Goal: Task Accomplishment & Management: Manage account settings

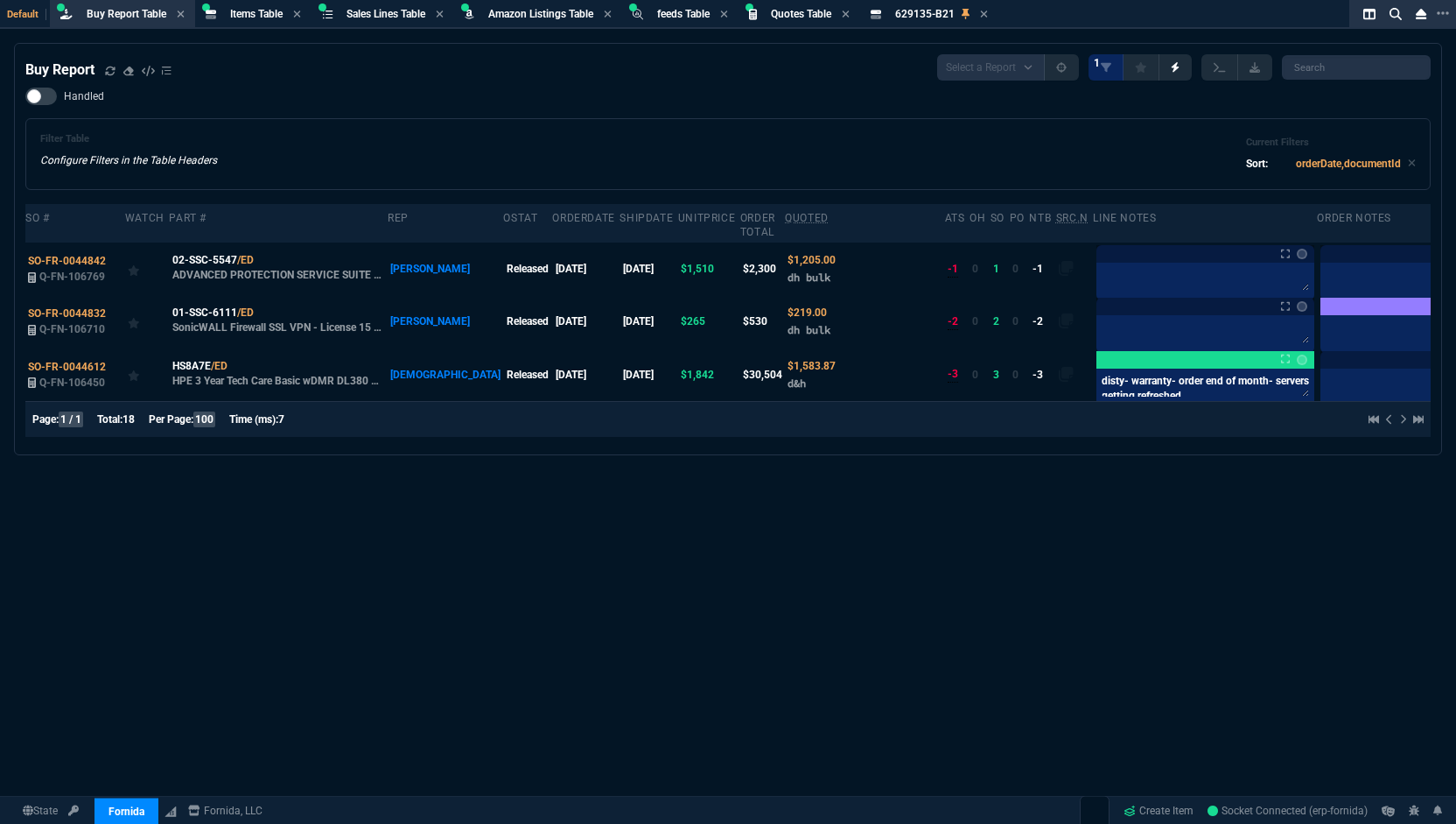
select select "8: NEPT"
click at [803, 19] on span "Quotes Table" at bounding box center [802, 14] width 60 height 12
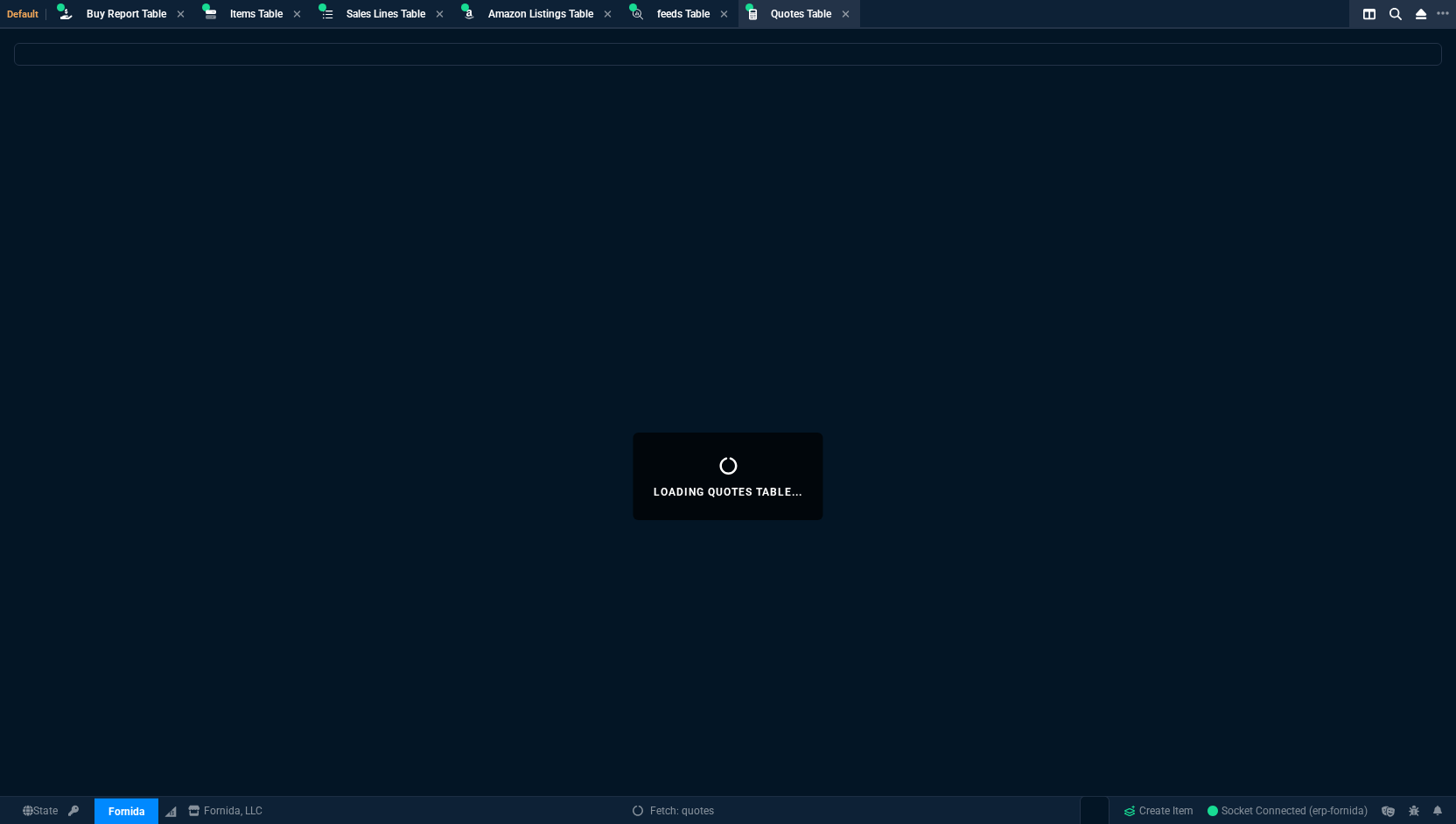
select select
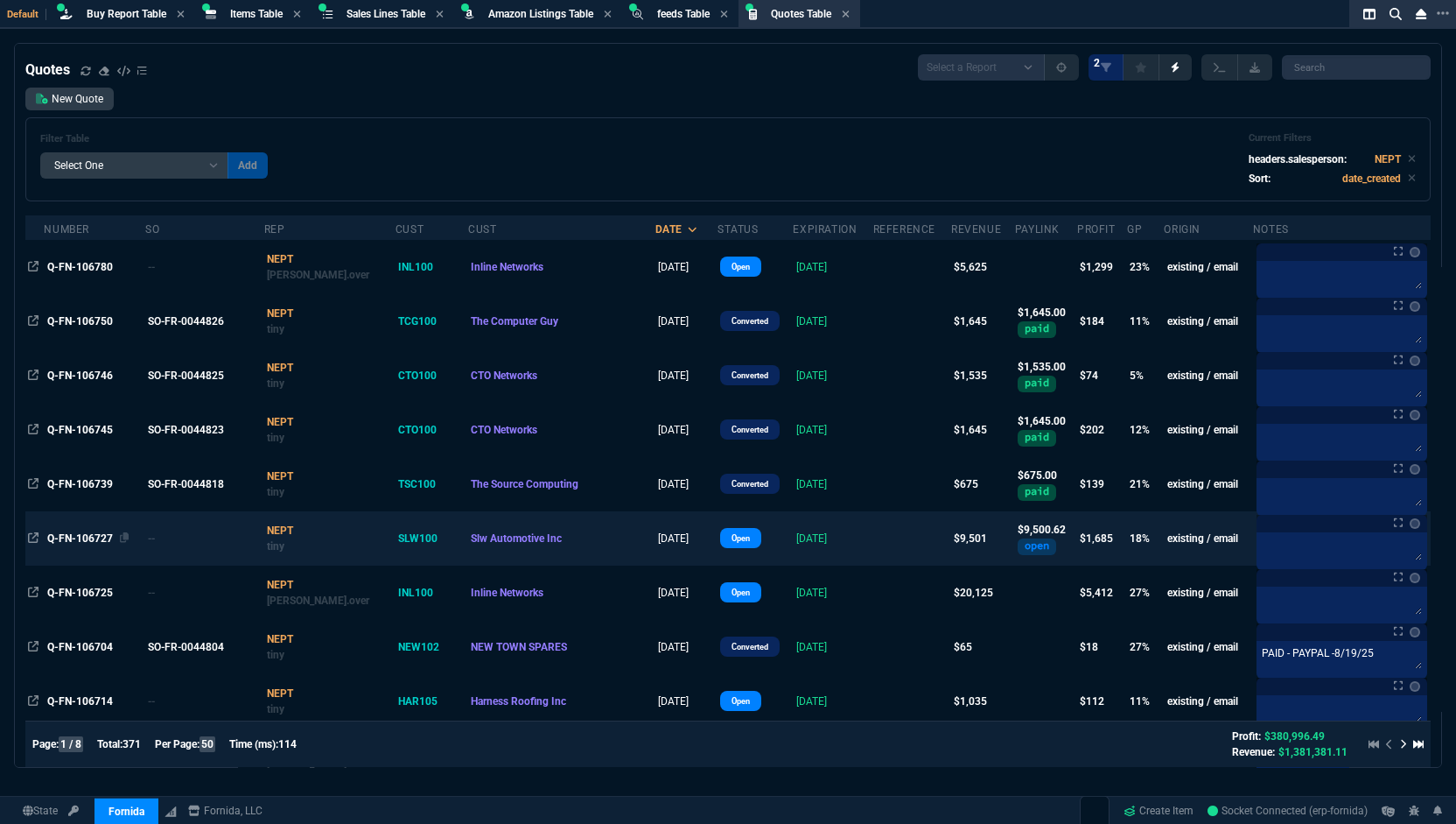
click at [92, 542] on span "Q-FN-106727" at bounding box center [80, 538] width 66 height 12
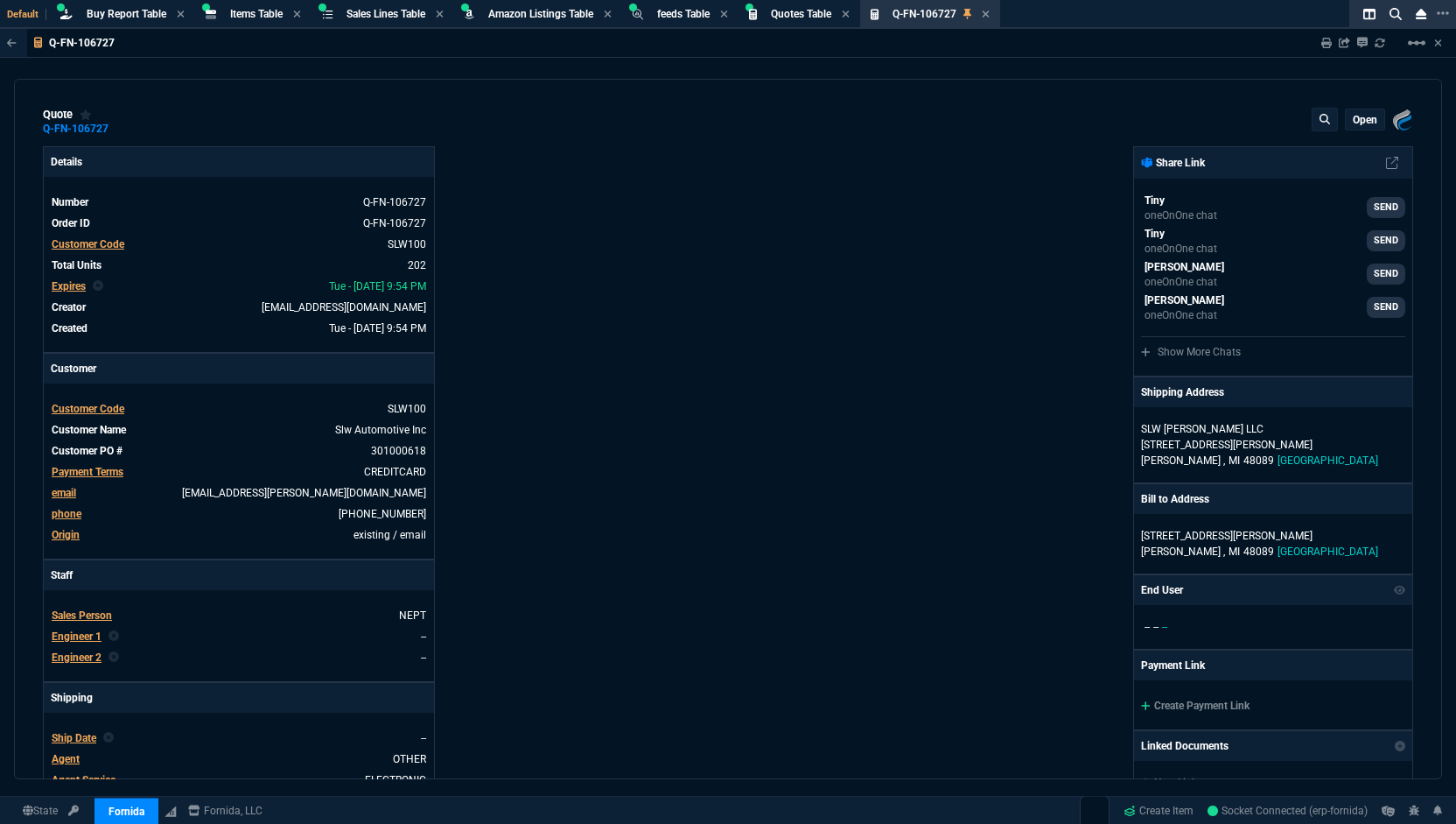
type input "19"
type input "8"
type input "18"
type input "145"
type input "100"
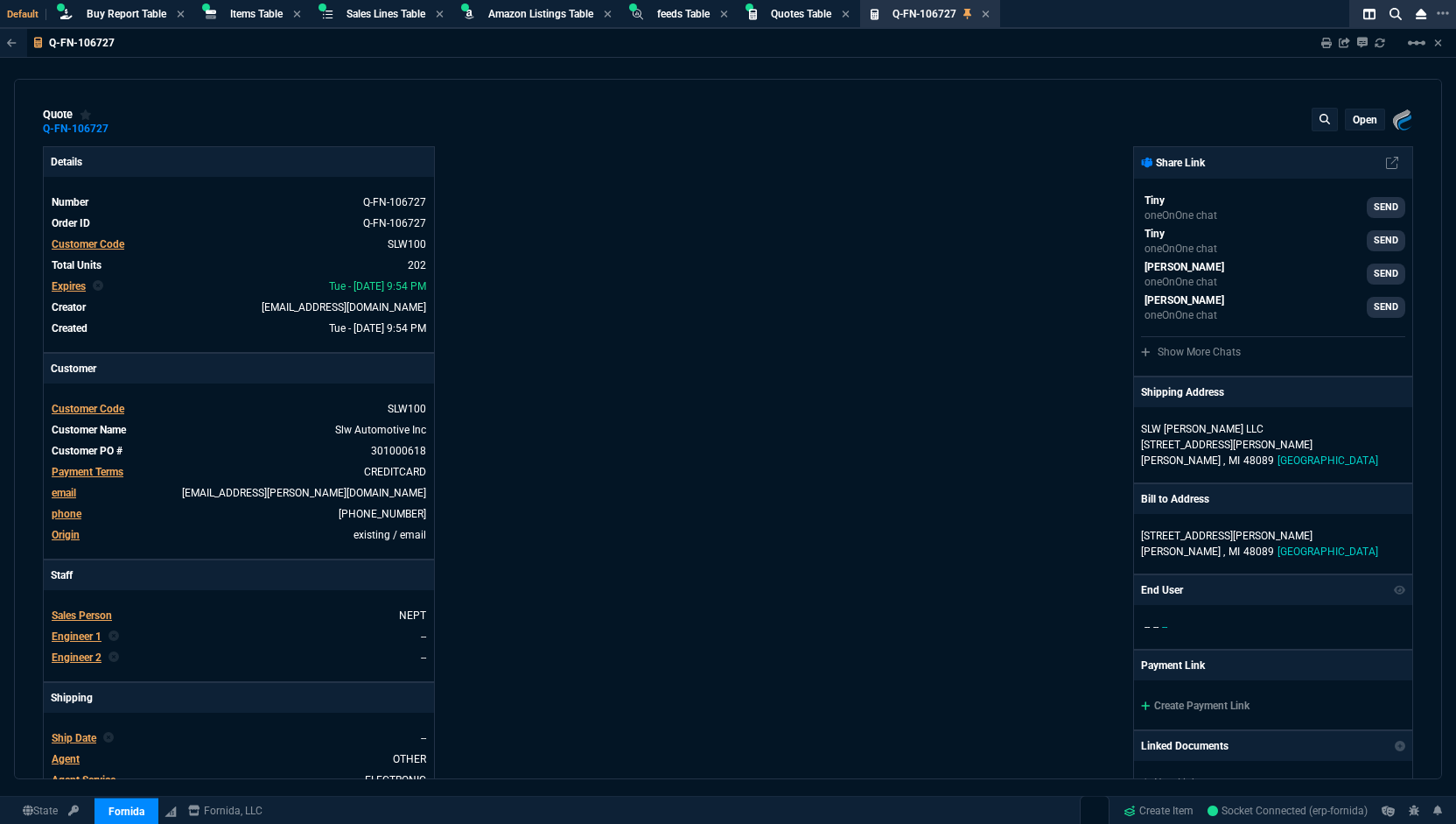
type input "314"
type input "28"
type input "3"
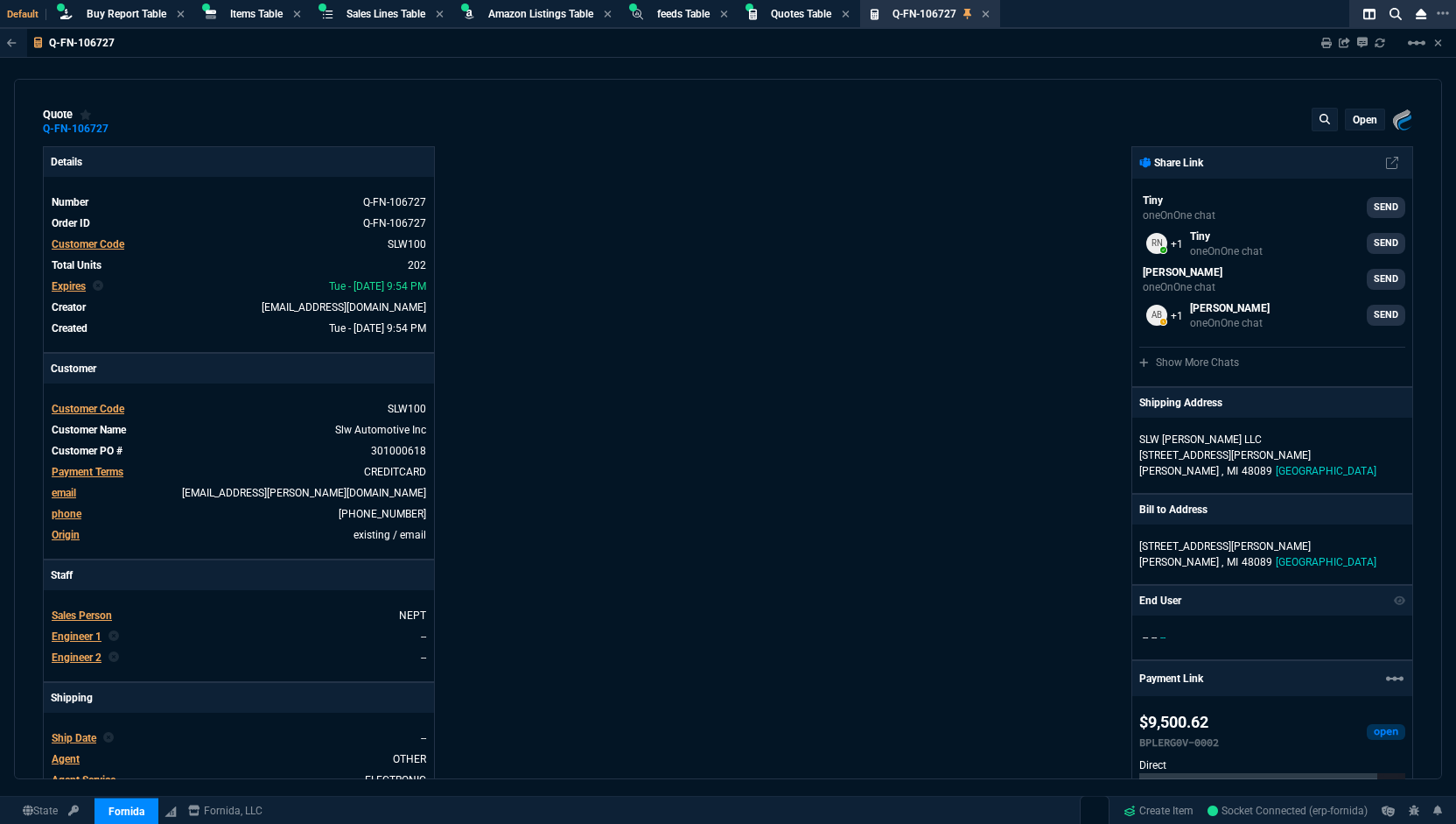
click at [1355, 124] on p "open" at bounding box center [1365, 120] width 25 height 14
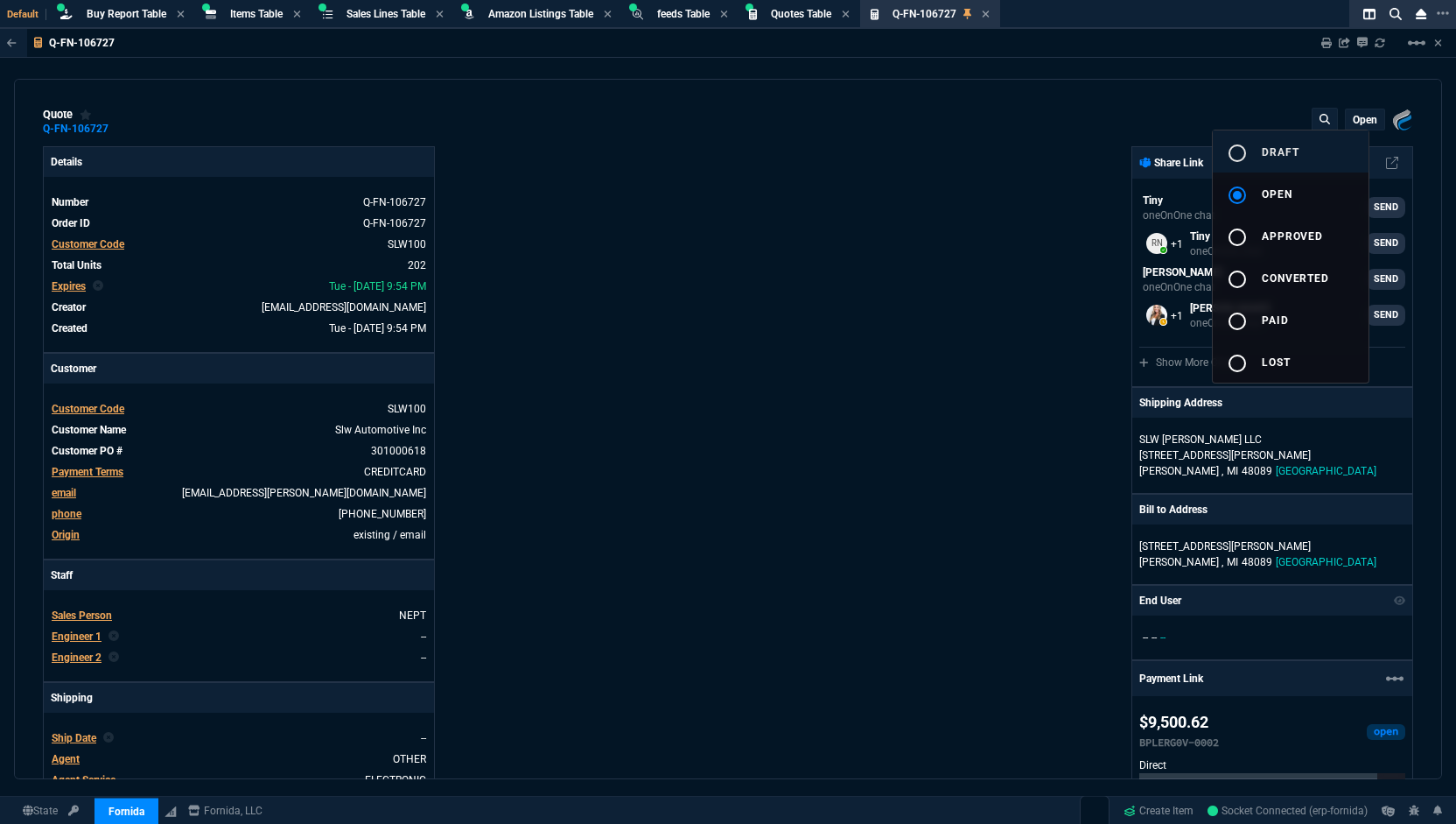
click at [1274, 152] on span "draft" at bounding box center [1281, 152] width 37 height 12
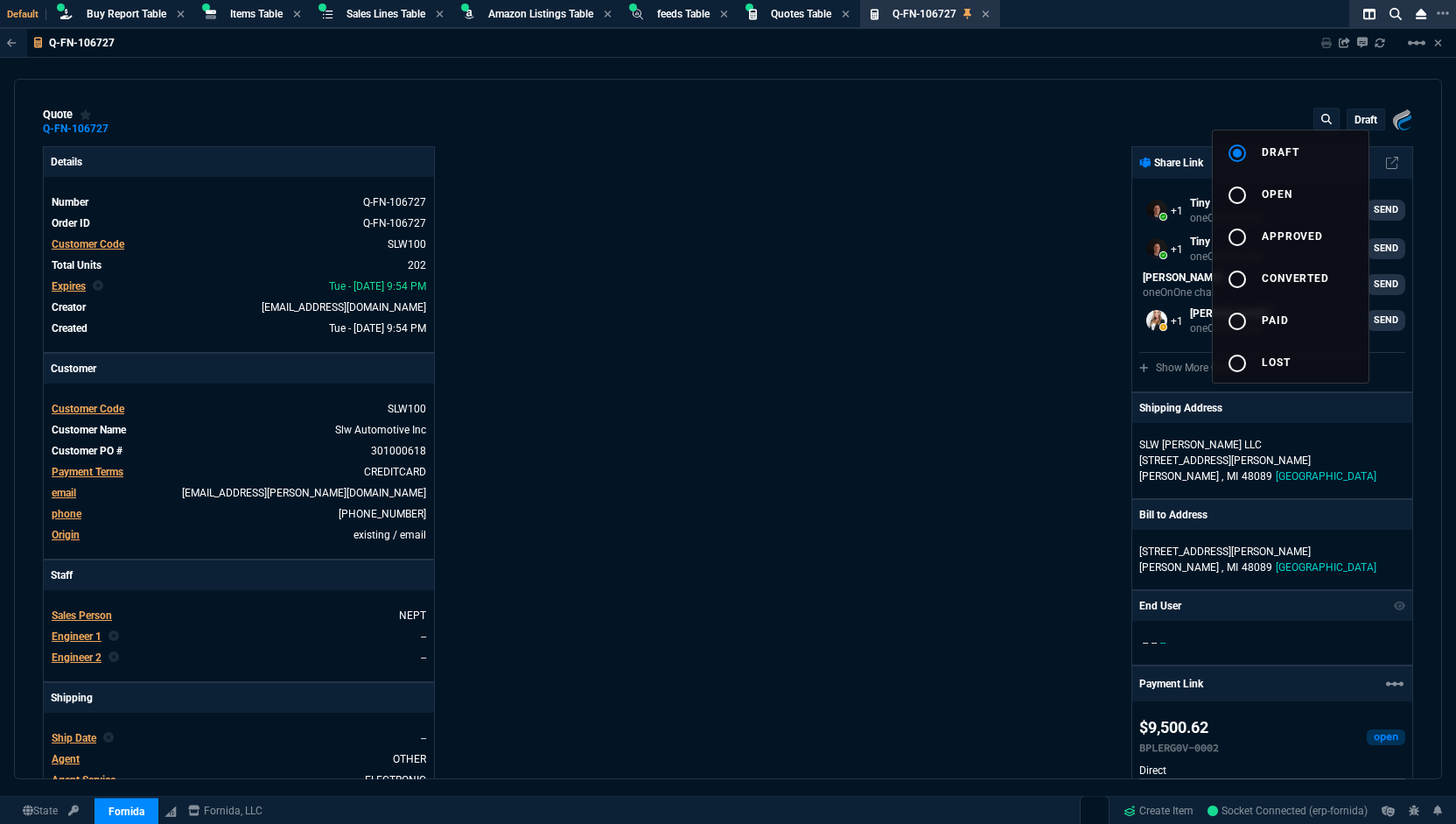
type input "19"
type input "8"
type input "18"
type input "145"
type input "100"
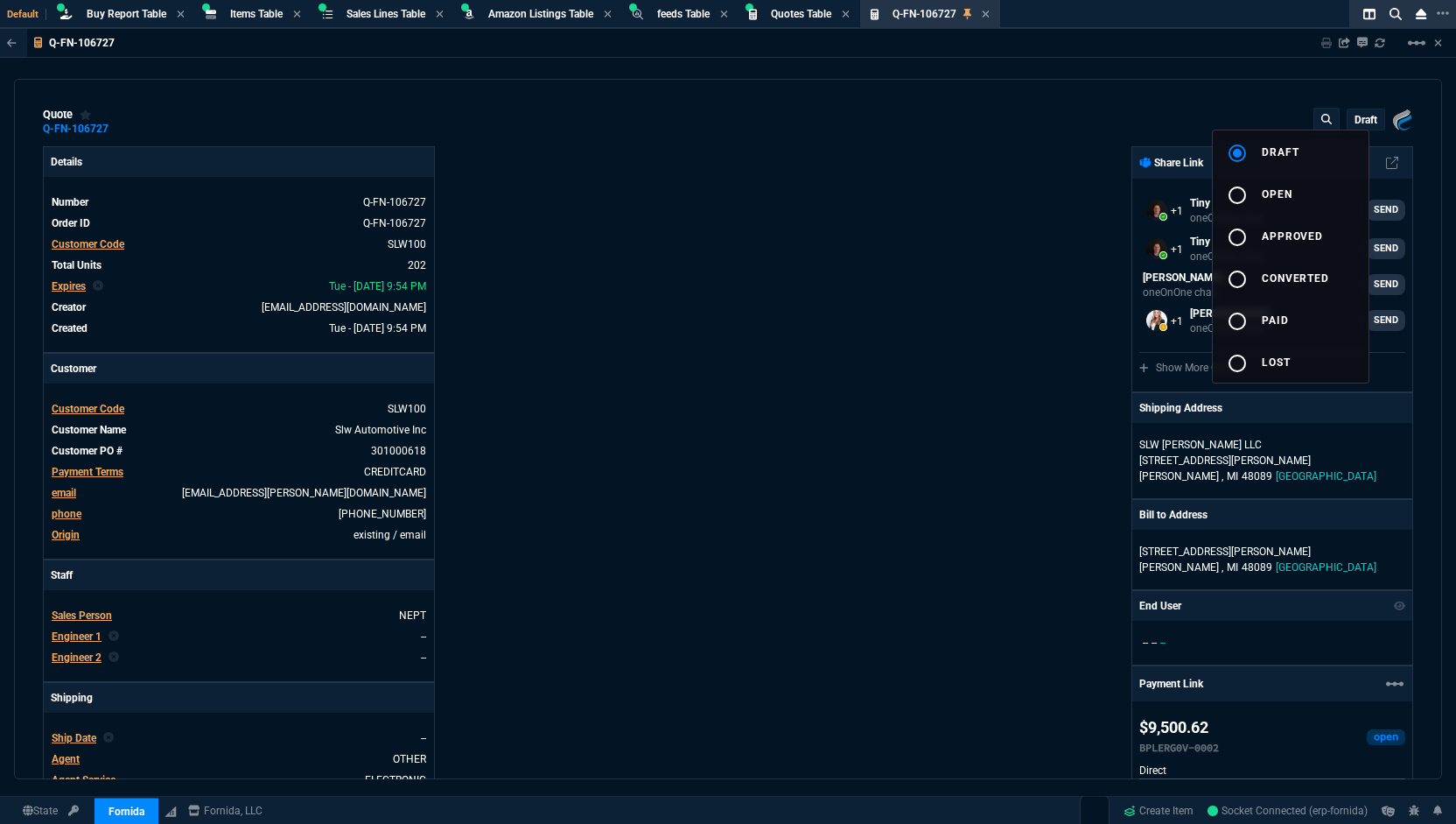
type input "314"
type input "28"
type input "3"
drag, startPoint x: 1438, startPoint y: 189, endPoint x: 1436, endPoint y: 412, distance: 223.0
click at [1436, 412] on div at bounding box center [728, 412] width 1456 height 824
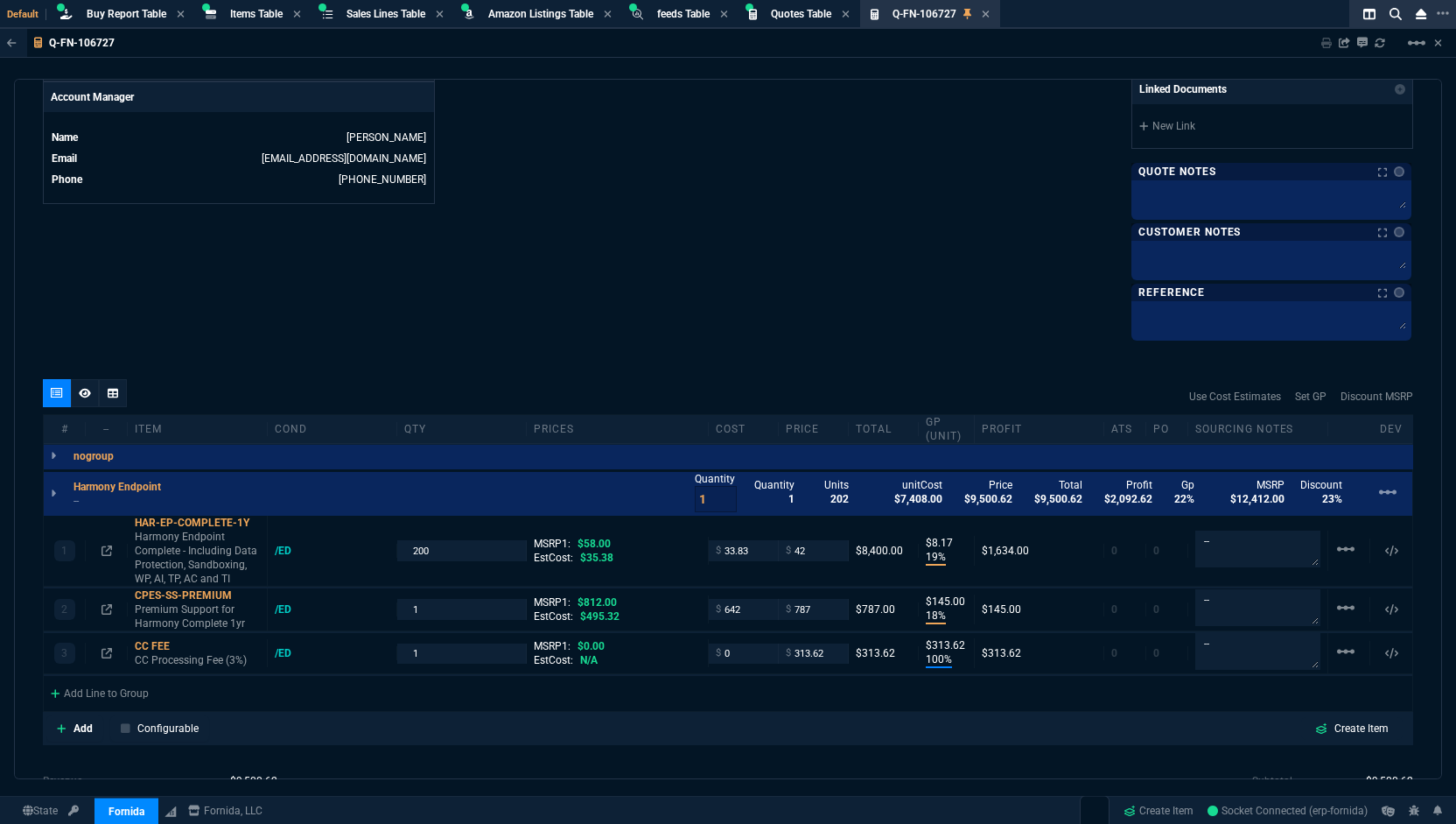
scroll to position [856, 0]
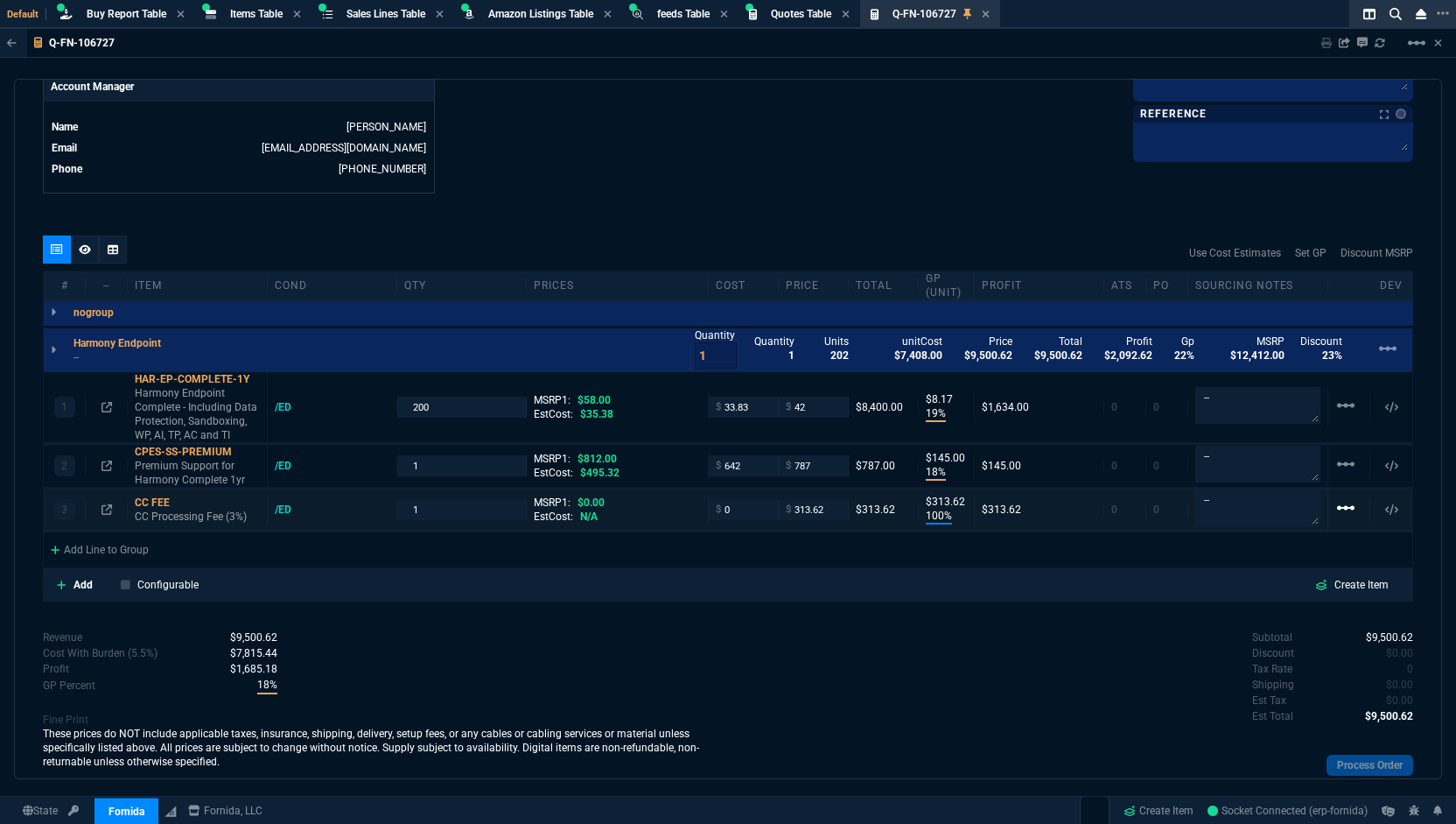
click at [1339, 509] on mat-icon "linear_scale" at bounding box center [1345, 508] width 21 height 21
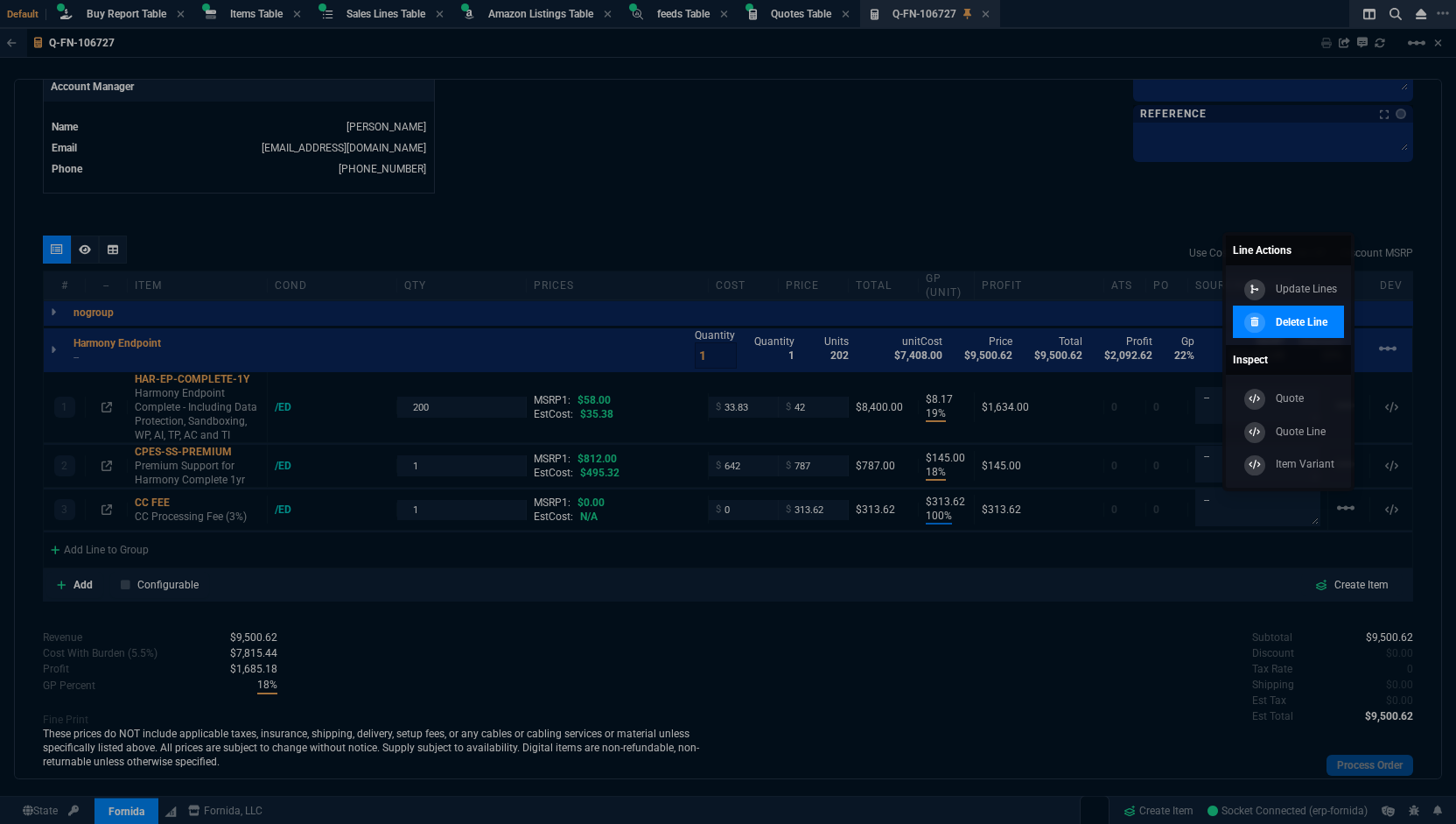
click at [1306, 333] on link "Delete Line" at bounding box center [1289, 322] width 112 height 33
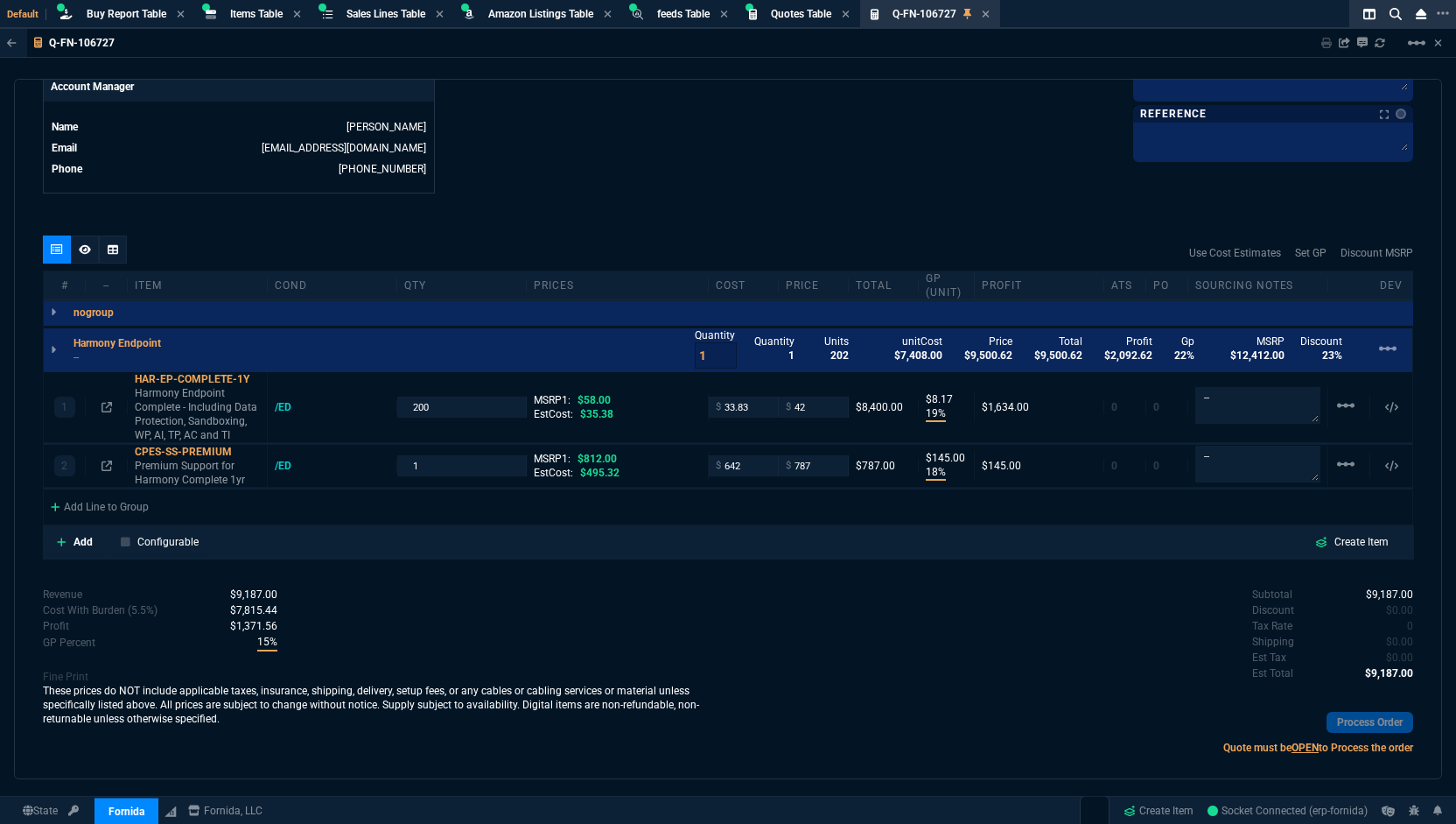
type input "19"
type input "8"
type input "18"
type input "145"
type input "28"
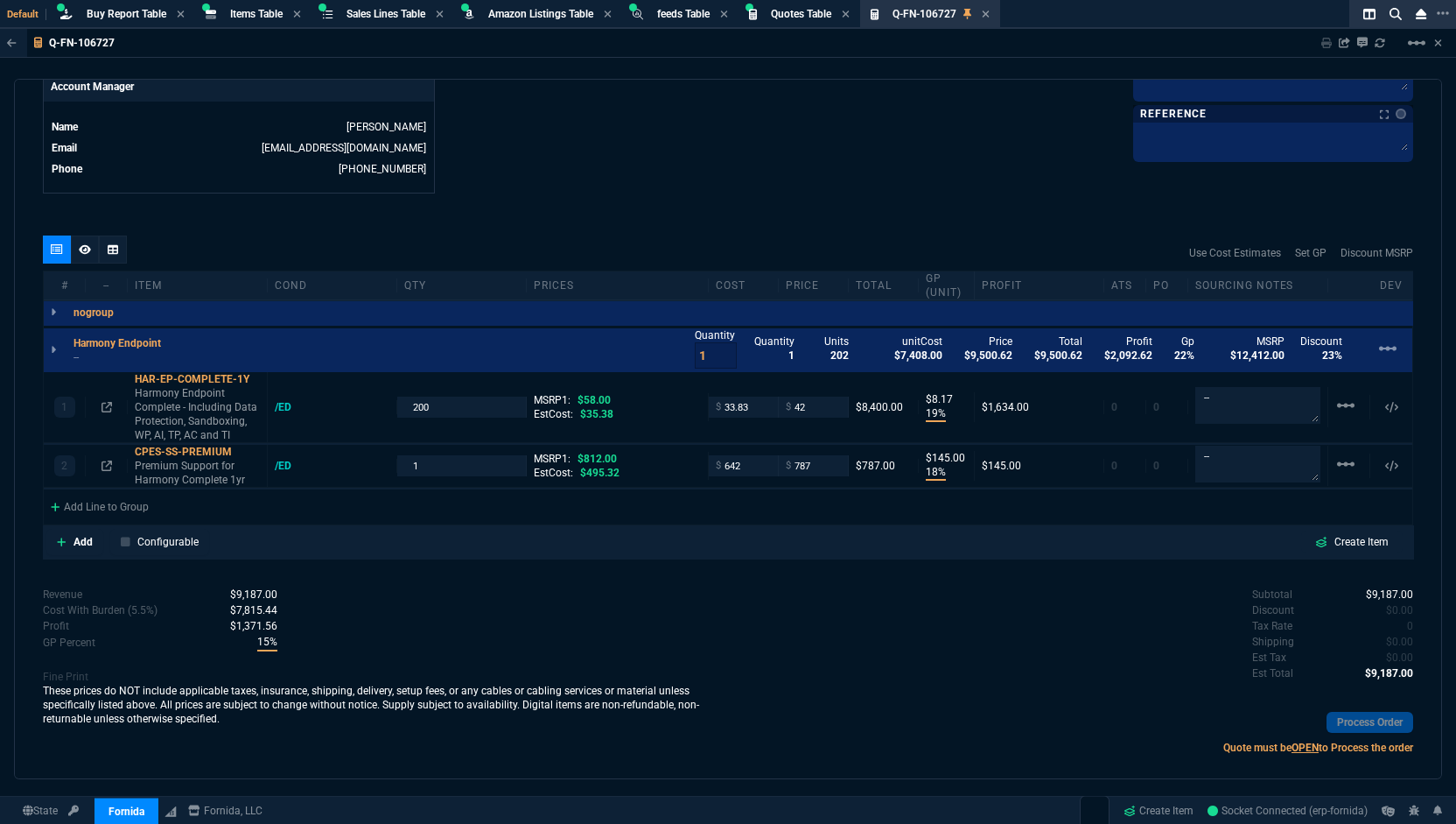
type input "3"
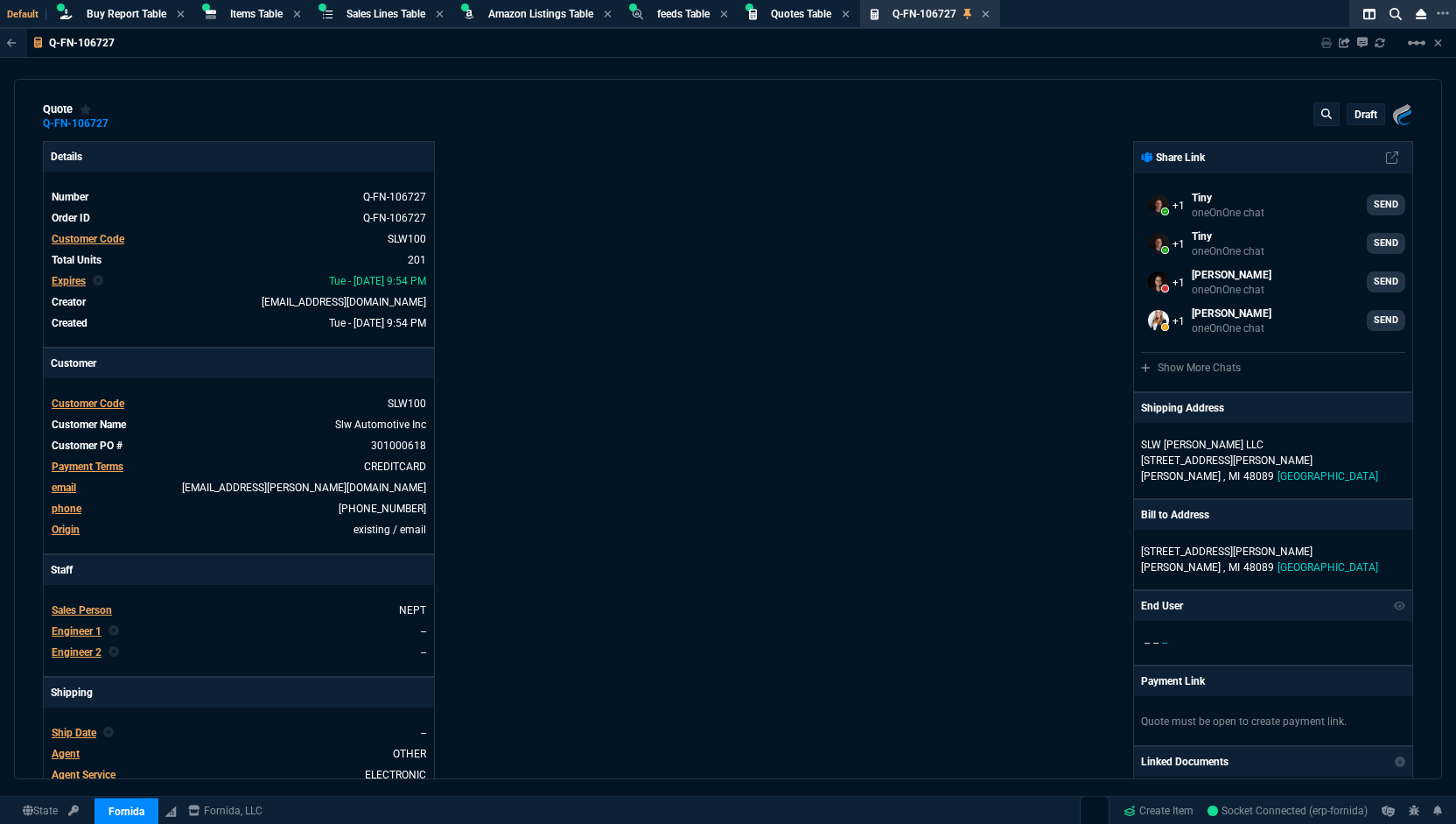
scroll to position [0, 0]
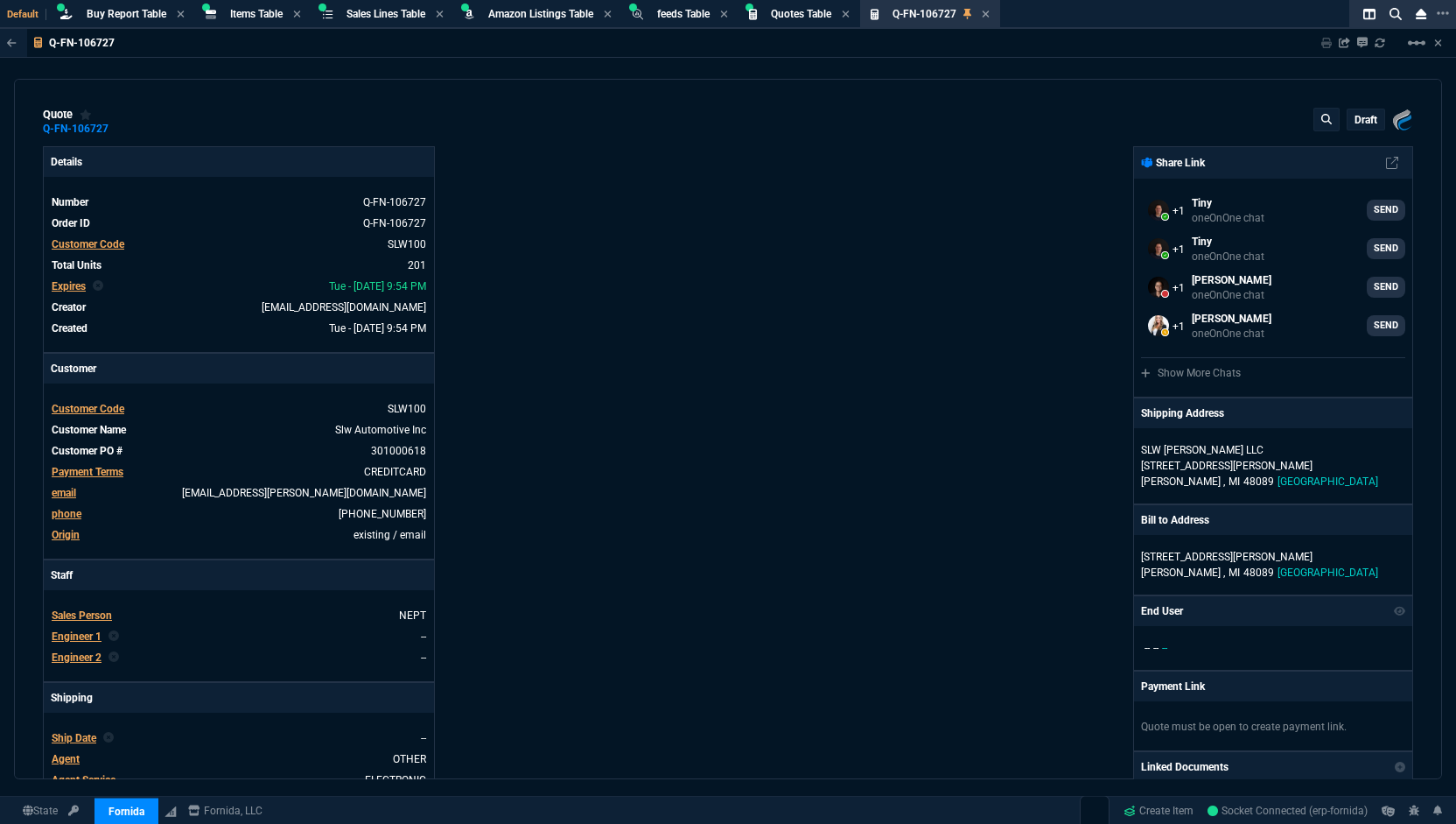
click at [1355, 118] on p "draft" at bounding box center [1366, 120] width 23 height 14
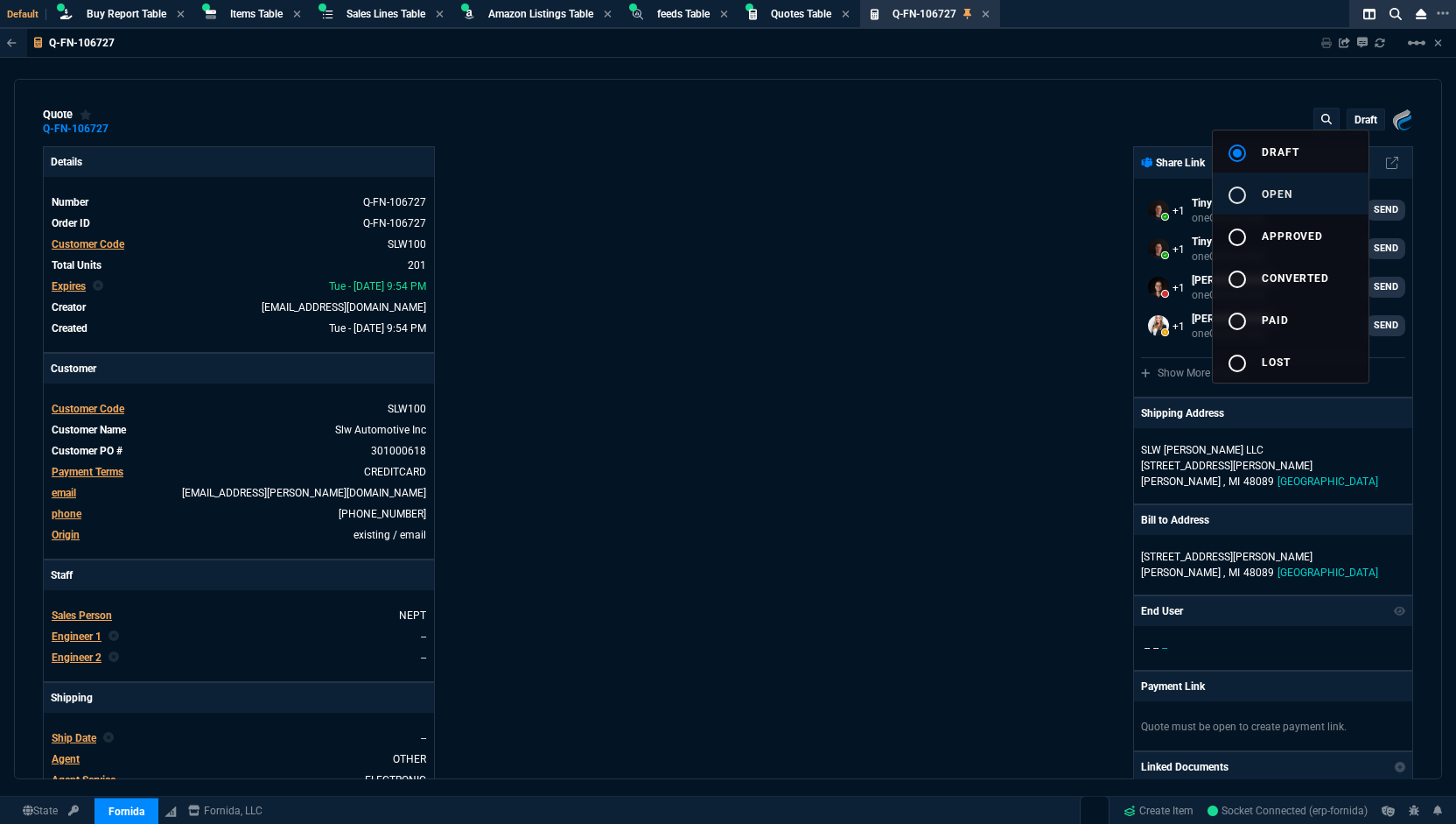
click at [1285, 197] on span "open" at bounding box center [1278, 194] width 31 height 12
type input "19"
type input "8"
type input "18"
type input "145"
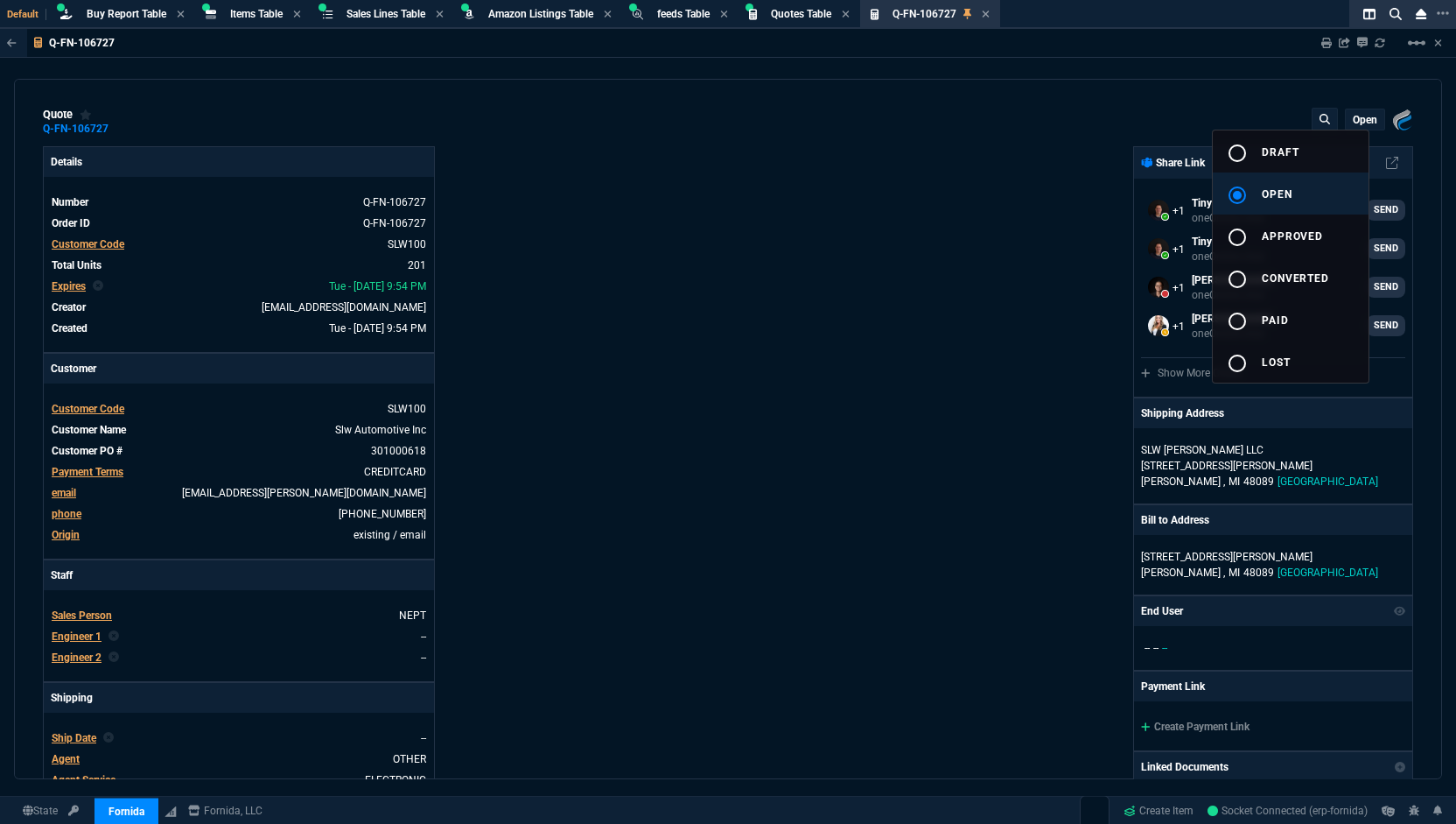
type input "28"
type input "3"
click at [973, 247] on div at bounding box center [728, 412] width 1456 height 824
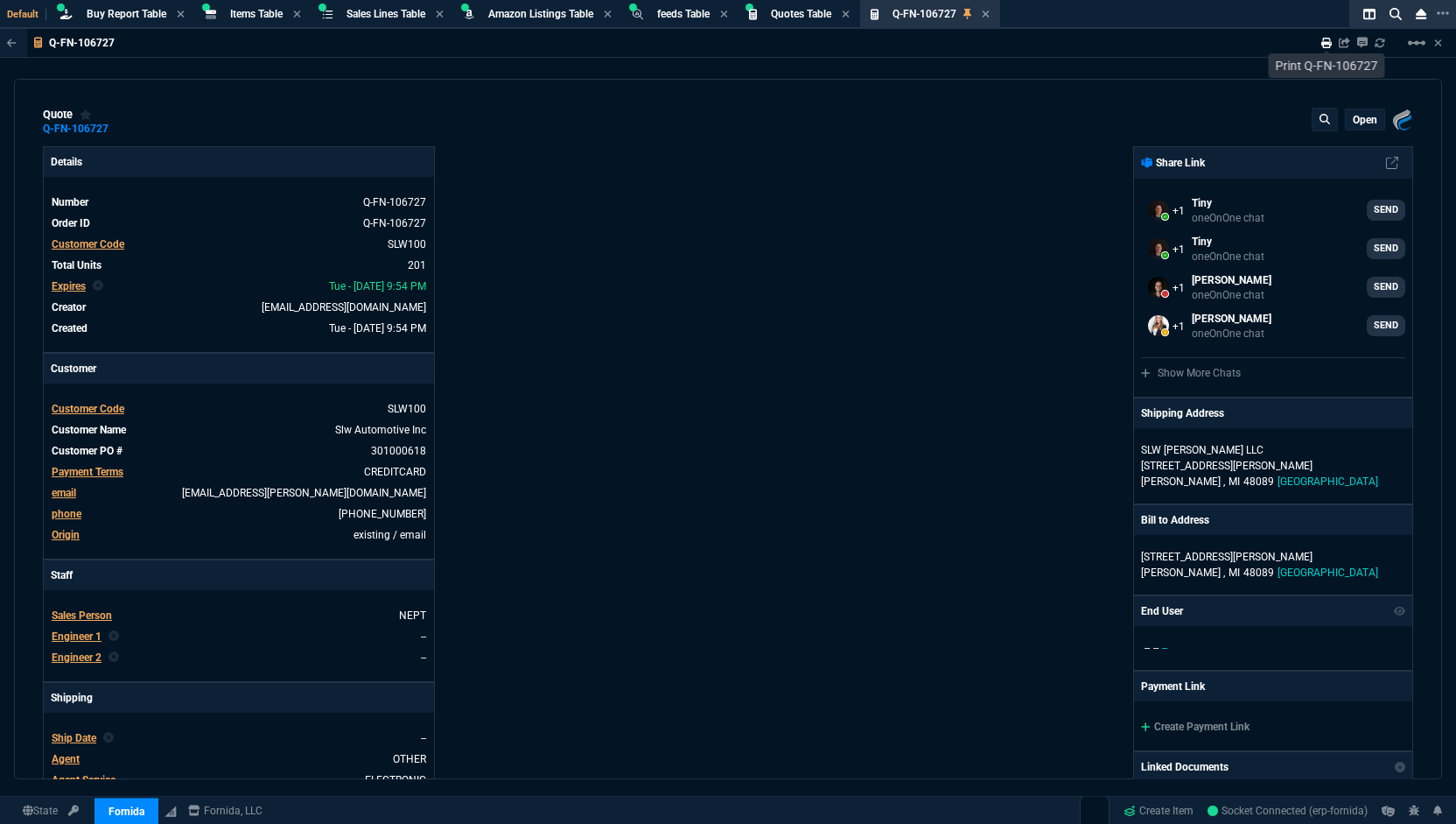
click at [1326, 45] on icon at bounding box center [1326, 42] width 10 height 10
type input "19"
type input "8"
type input "18"
type input "145"
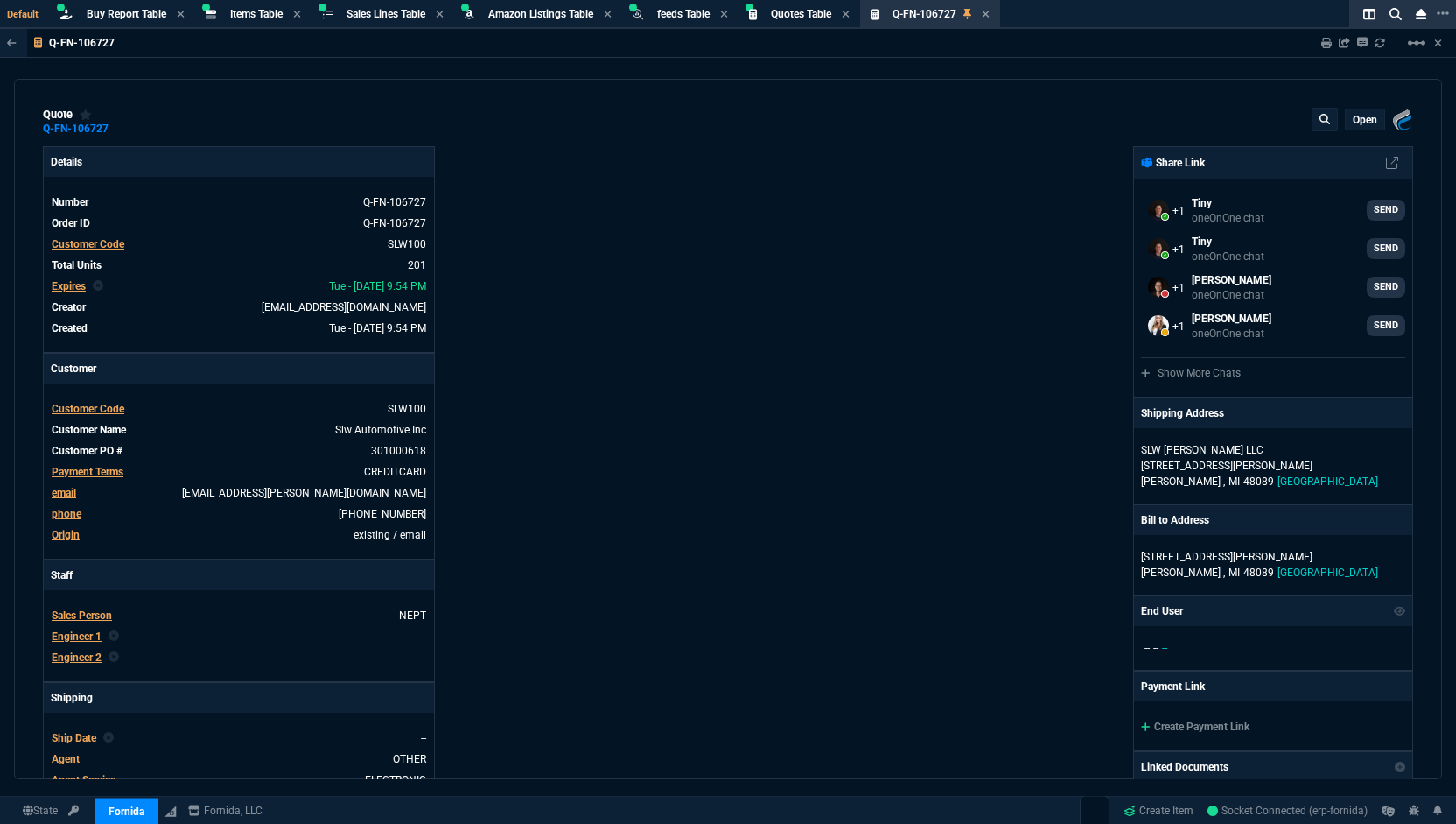
type input "28"
type input "3"
click at [107, 468] on span "Payment Terms" at bounding box center [87, 471] width 72 height 12
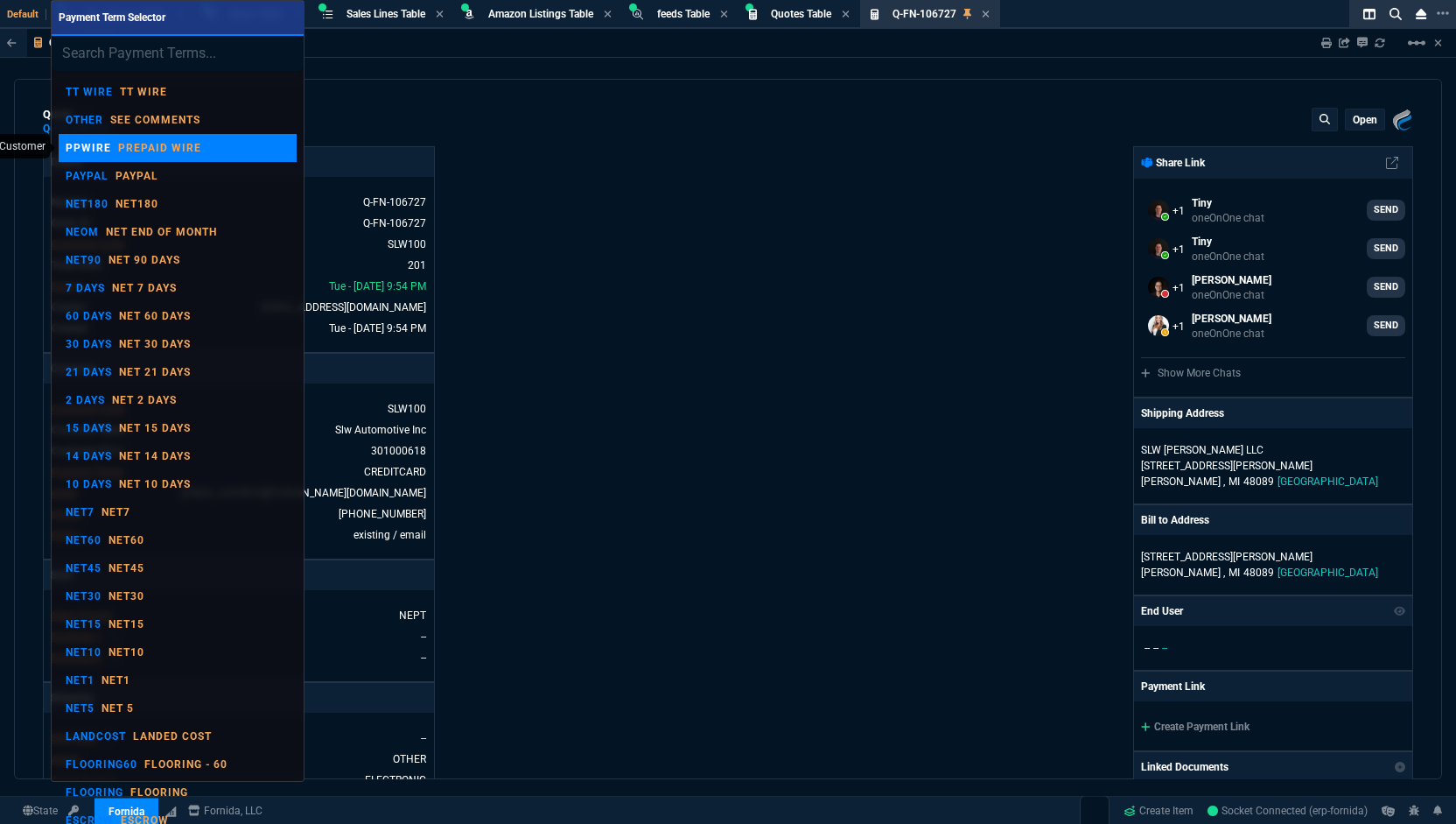
click at [165, 152] on p "Prepaid Wire" at bounding box center [159, 147] width 83 height 14
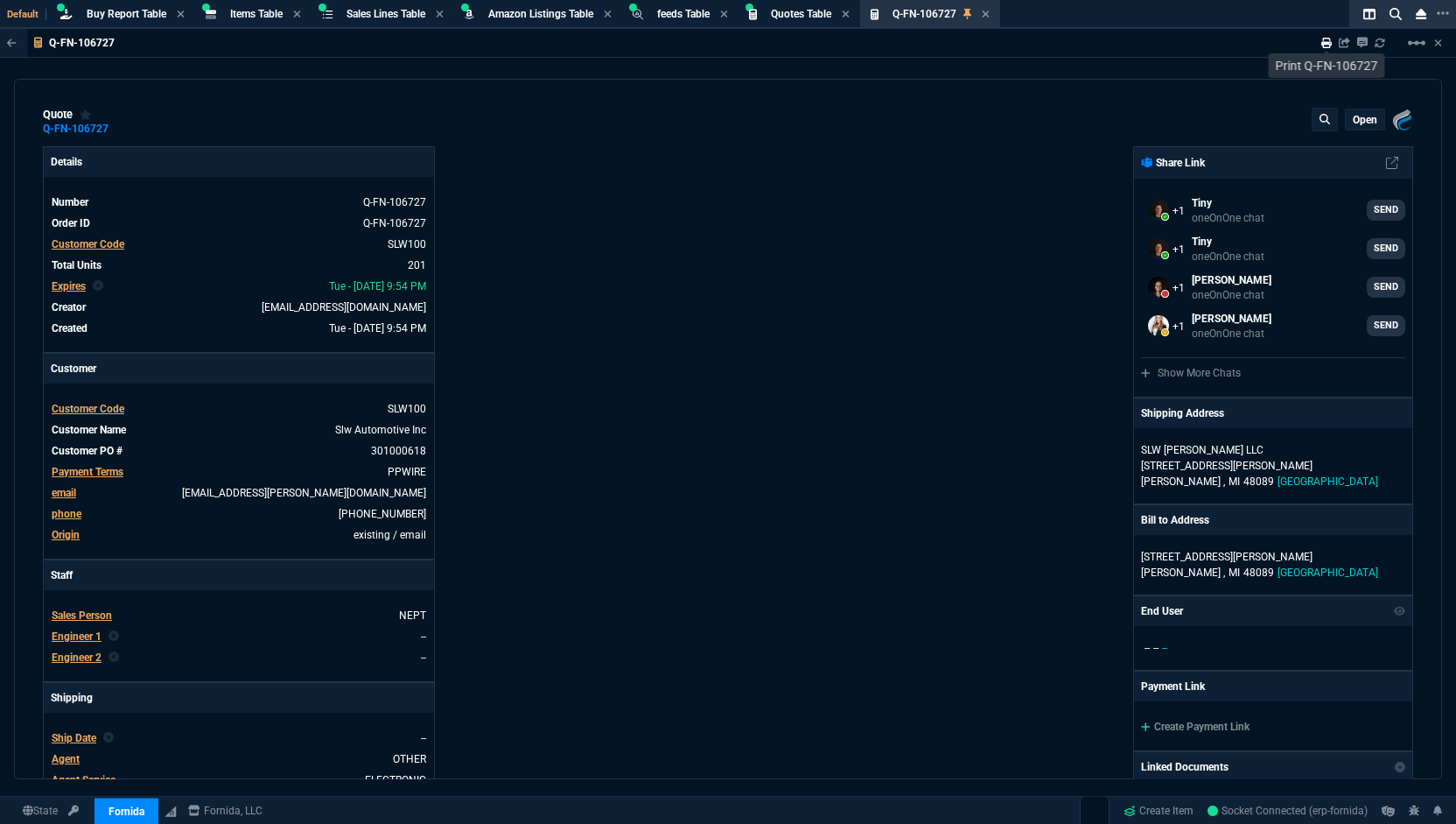
click at [1322, 42] on icon at bounding box center [1326, 42] width 10 height 10
type input "19"
type input "8"
type input "18"
type input "145"
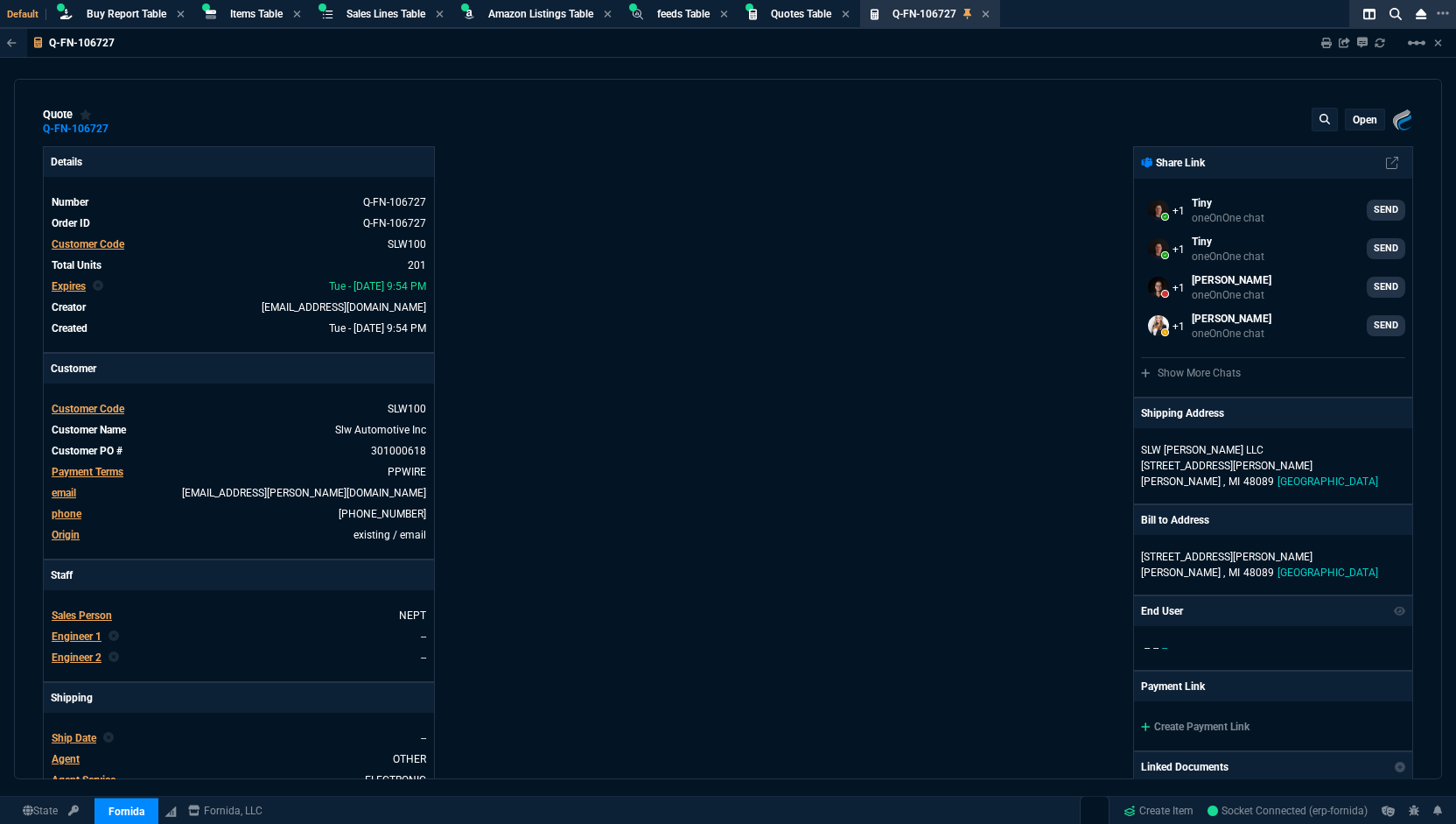
type input "28"
type input "3"
